Goal: Task Accomplishment & Management: Use online tool/utility

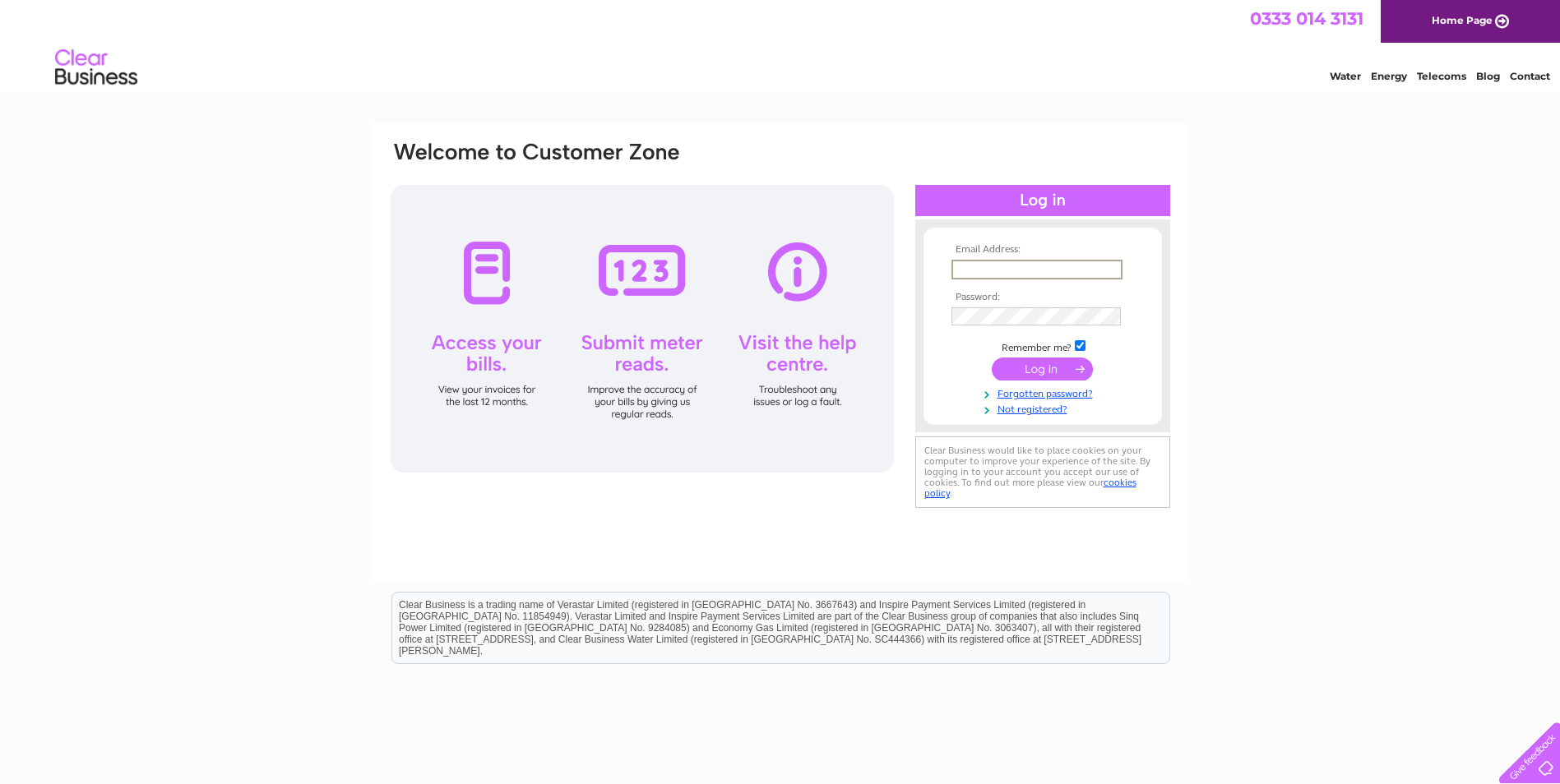
click at [1007, 268] on input "text" at bounding box center [1037, 269] width 171 height 20
type input "info@generationkitchens.co.uk"
click at [1049, 369] on input "submit" at bounding box center [1042, 368] width 101 height 23
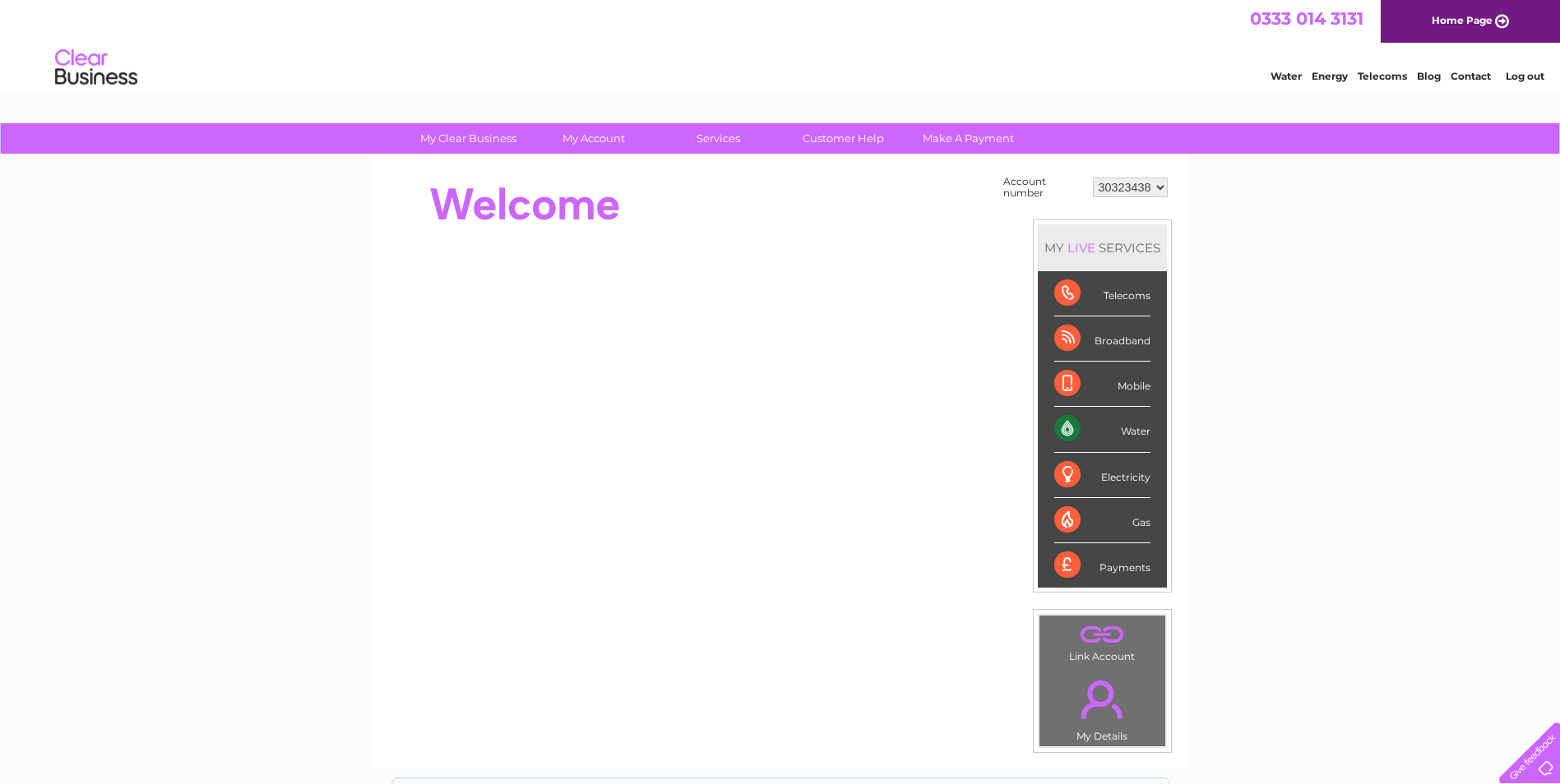
click at [1096, 425] on div "Water" at bounding box center [1102, 430] width 96 height 45
click at [1157, 188] on select "30323438" at bounding box center [1130, 187] width 75 height 20
click at [1062, 424] on div "Water" at bounding box center [1102, 430] width 96 height 45
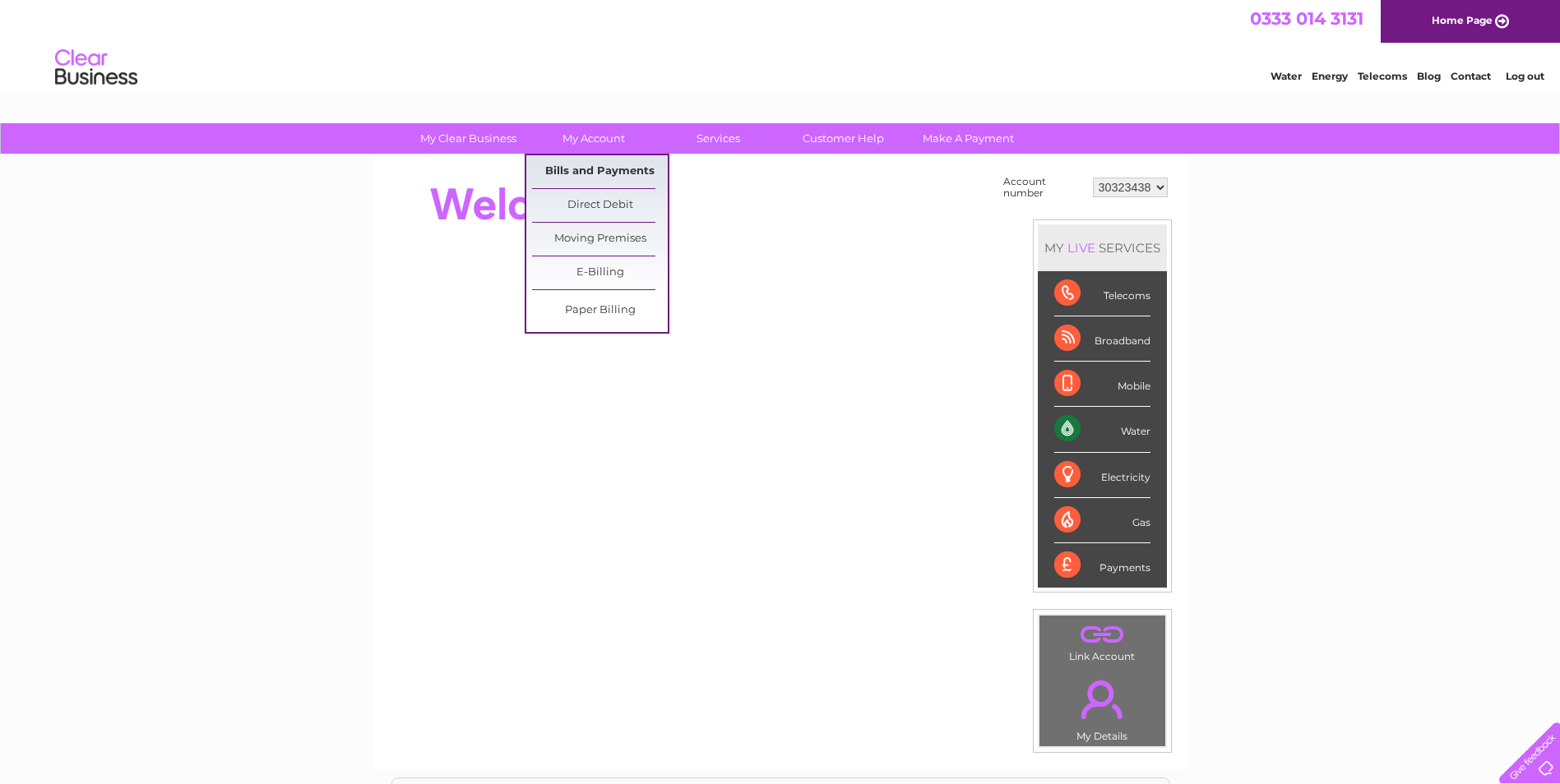
click at [592, 168] on link "Bills and Payments" at bounding box center [599, 171] width 136 height 32
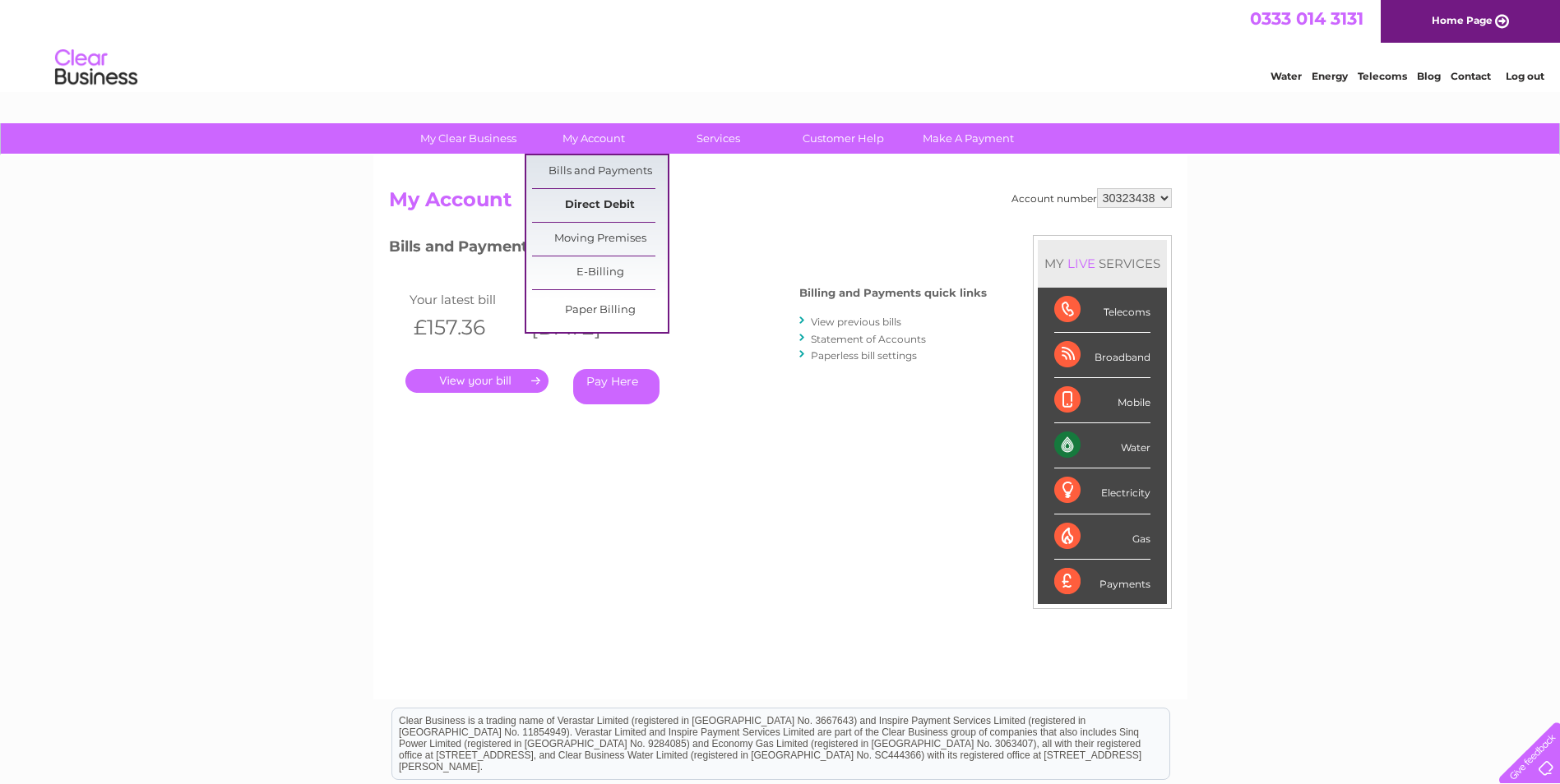
click at [602, 205] on link "Direct Debit" at bounding box center [599, 205] width 136 height 32
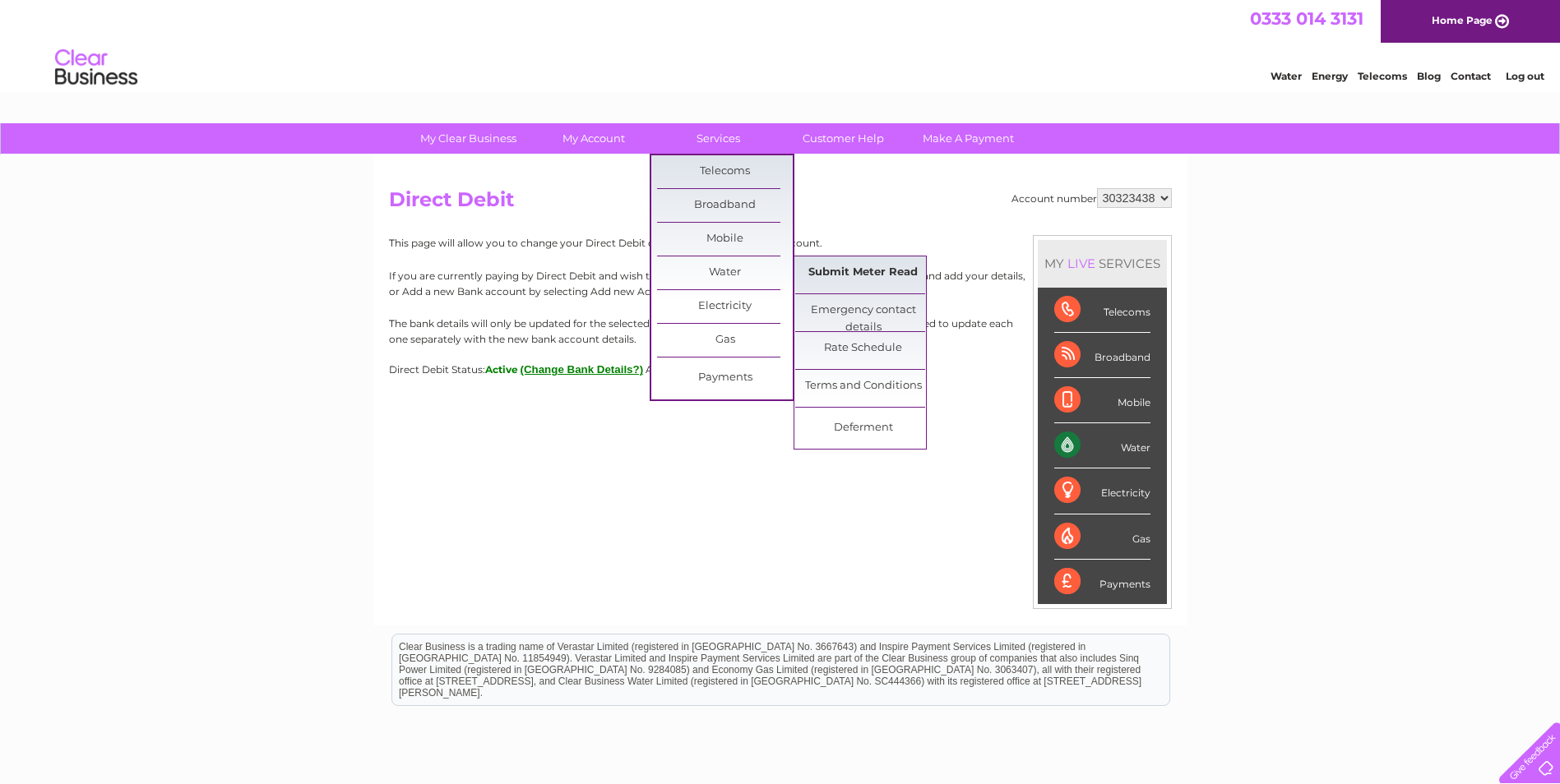
click at [866, 268] on link "Submit Meter Read" at bounding box center [862, 273] width 136 height 32
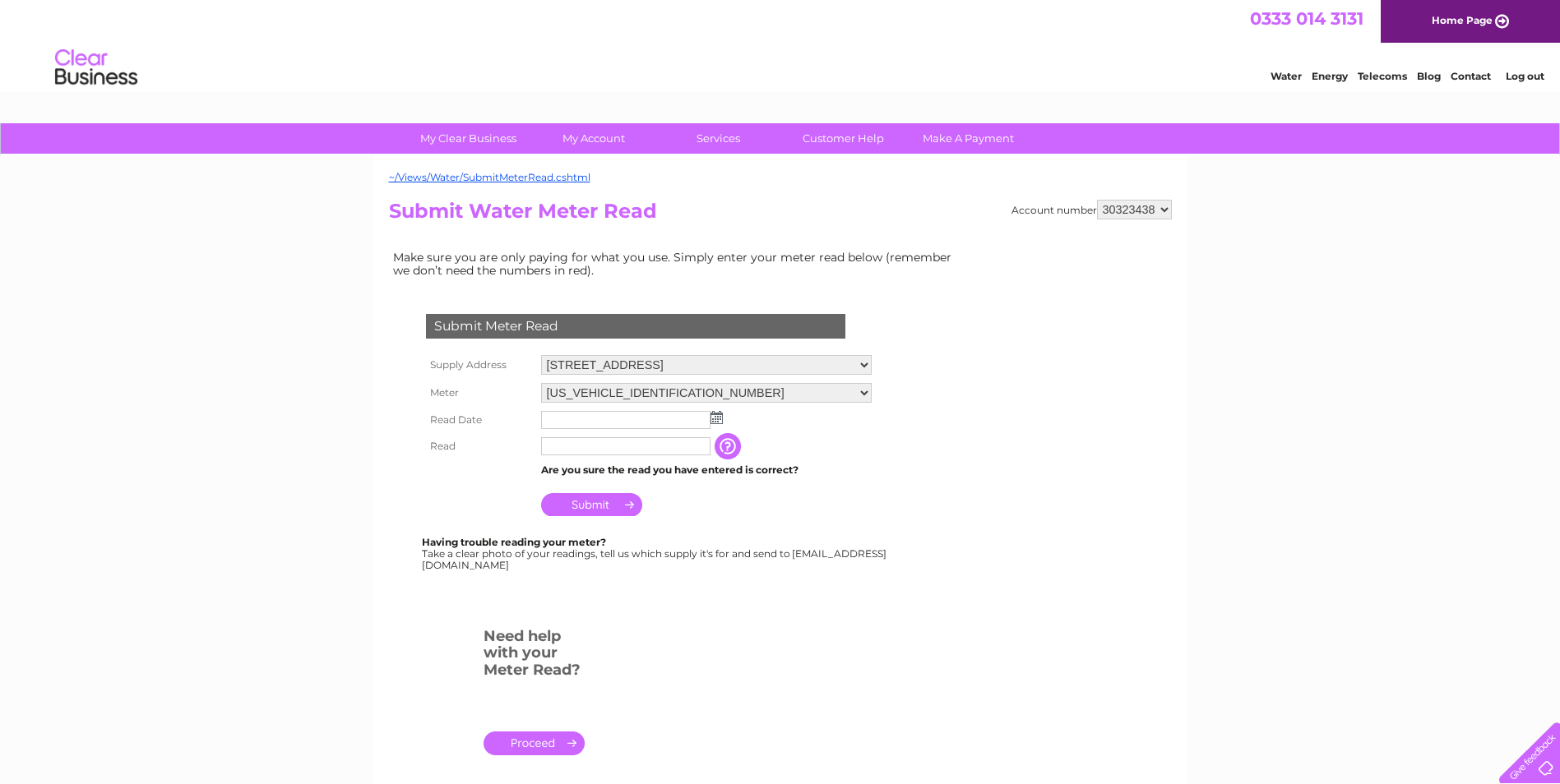
click at [717, 418] on img at bounding box center [716, 417] width 13 height 14
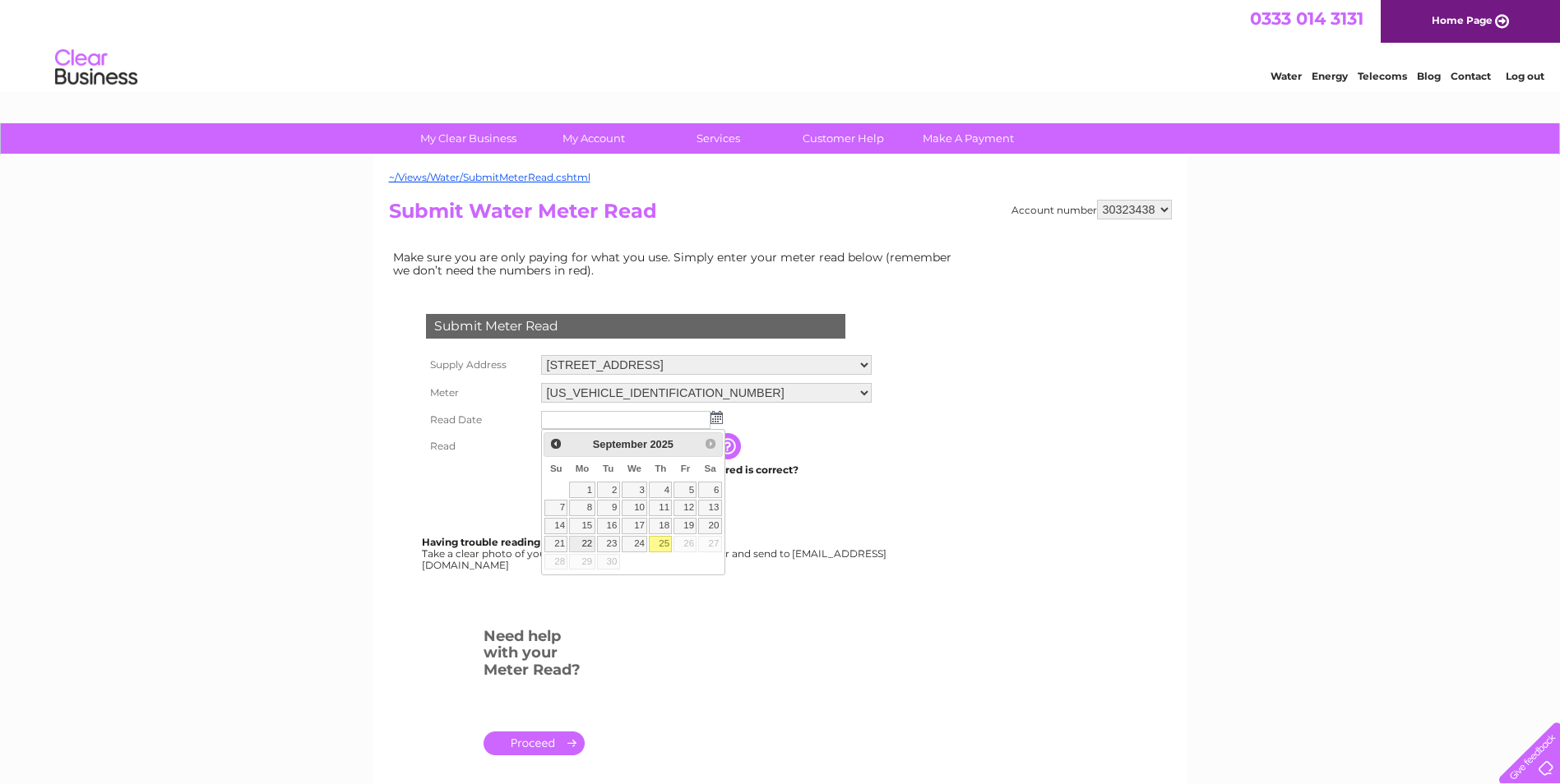
click at [583, 542] on link "22" at bounding box center [581, 544] width 25 height 16
type input "[DATE]"
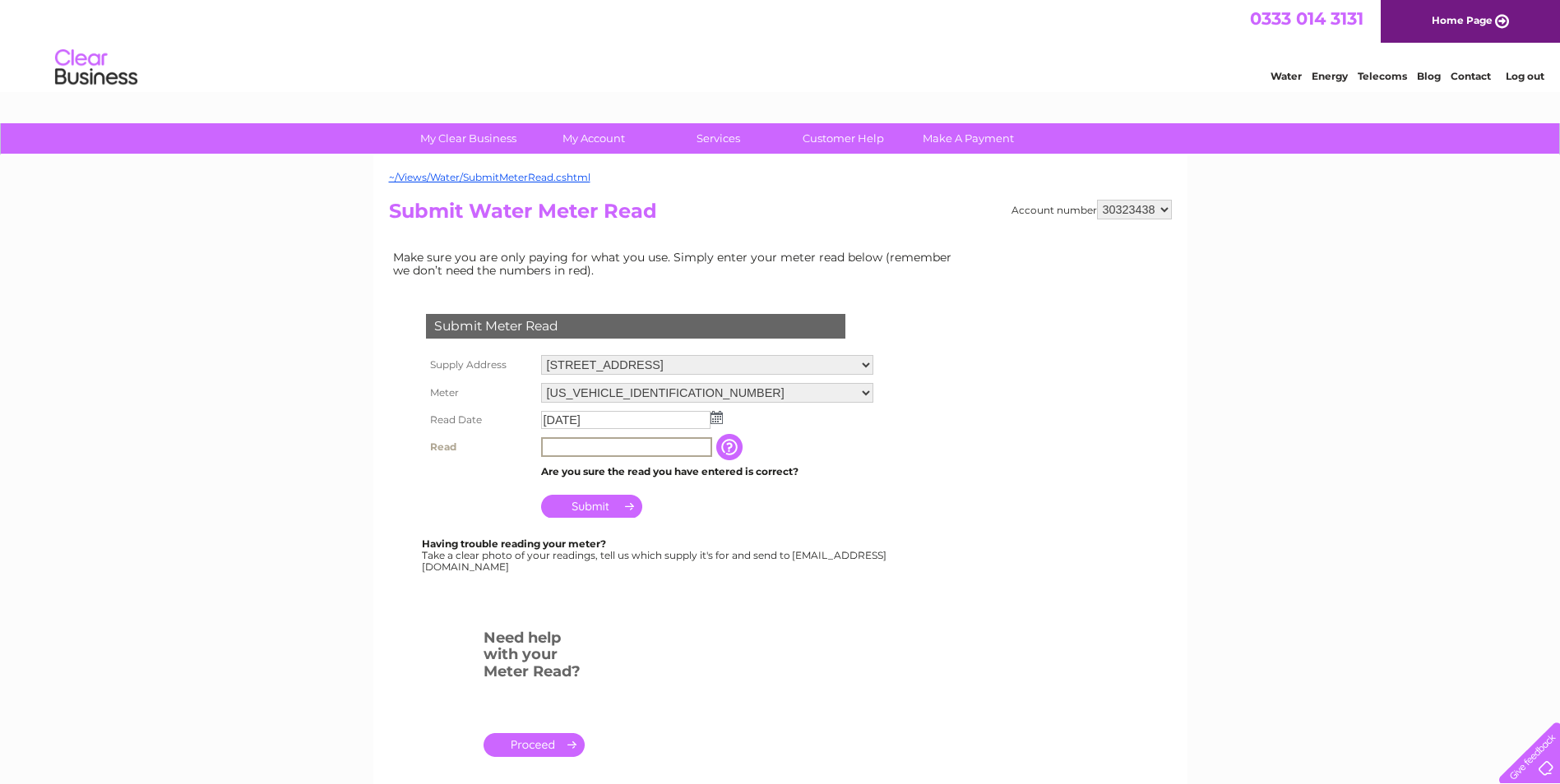
click at [580, 441] on input "text" at bounding box center [626, 447] width 171 height 20
type input "00113"
click at [589, 506] on input "Submit" at bounding box center [591, 505] width 101 height 23
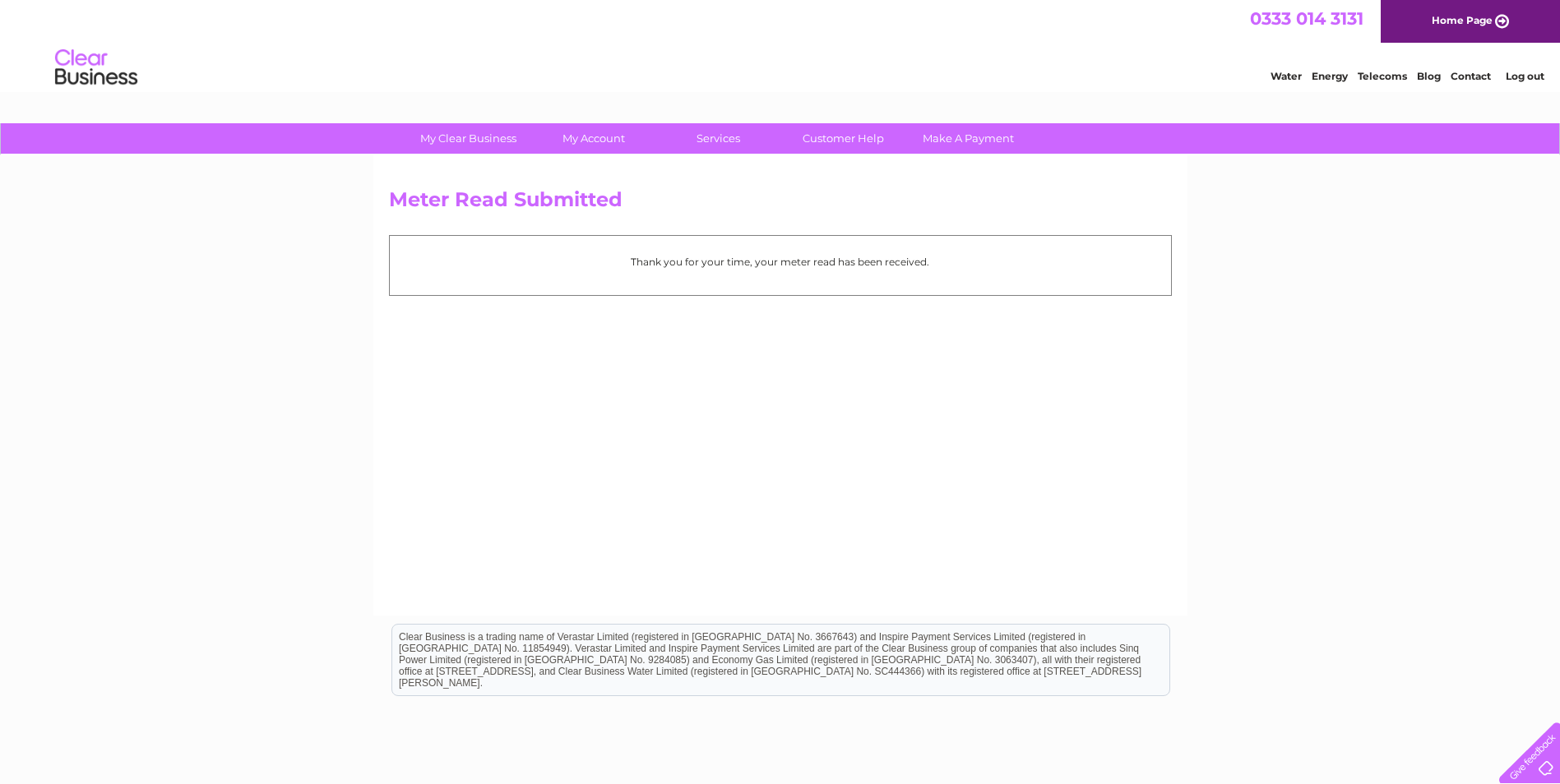
click at [1536, 71] on link "Log out" at bounding box center [1525, 77] width 39 height 13
